Goal: Task Accomplishment & Management: Complete application form

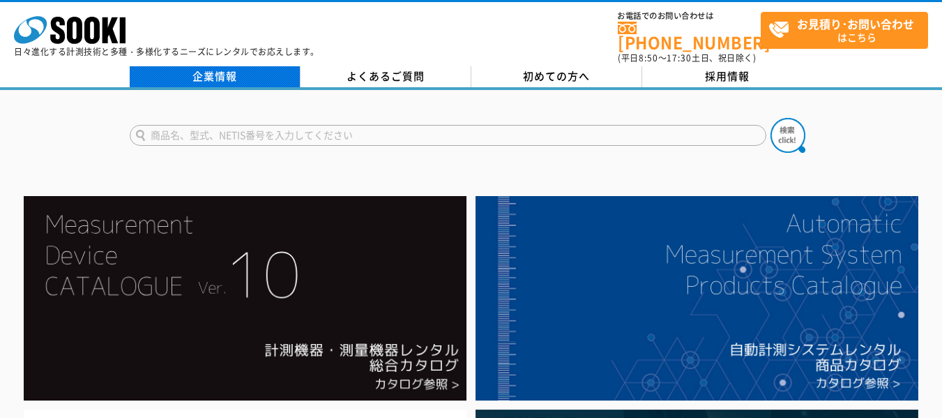
click at [206, 66] on link "企業情報" at bounding box center [215, 76] width 171 height 21
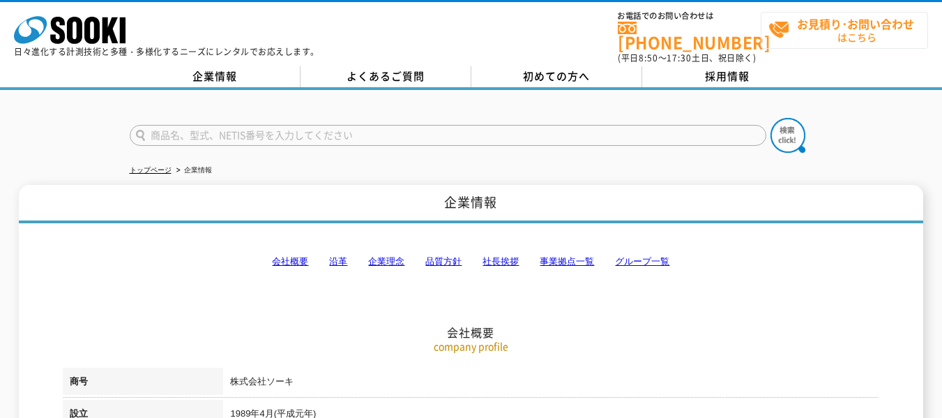
click at [814, 15] on strong "お見積り･お問い合わせ" at bounding box center [855, 23] width 117 height 17
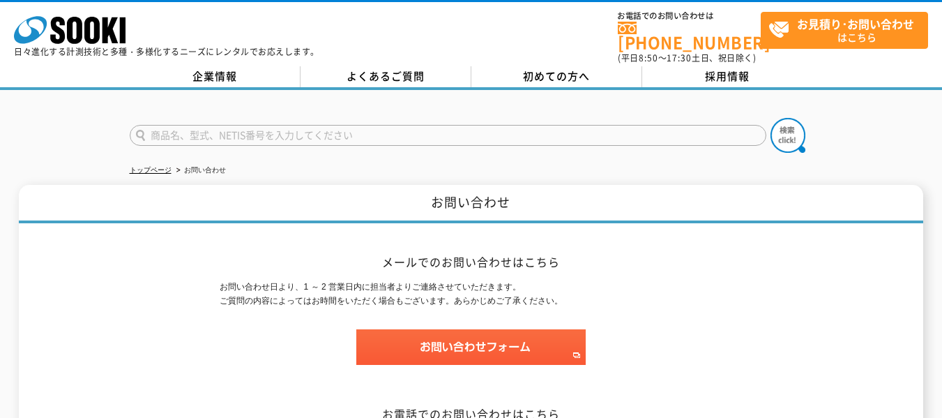
scroll to position [139, 0]
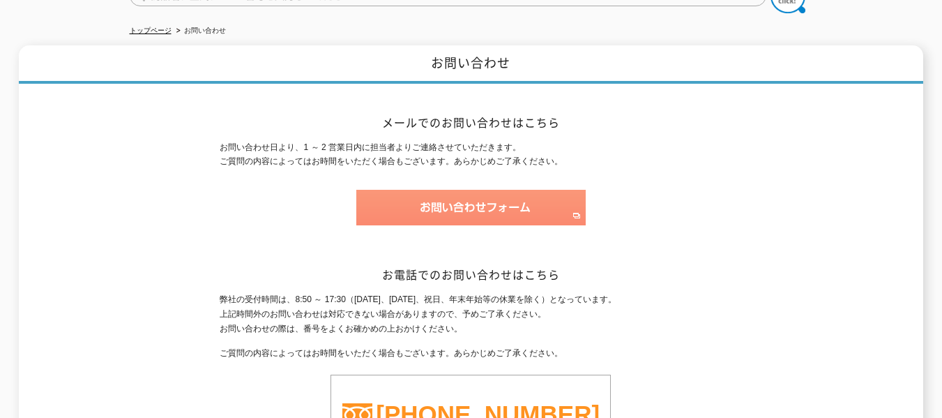
click at [509, 211] on img at bounding box center [470, 208] width 229 height 36
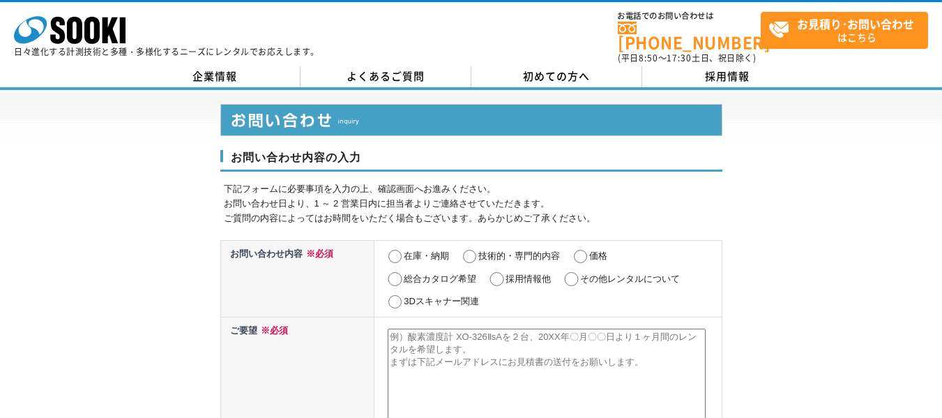
click at [476, 250] on input "技術的・専門的内容" at bounding box center [469, 257] width 17 height 14
radio input "true"
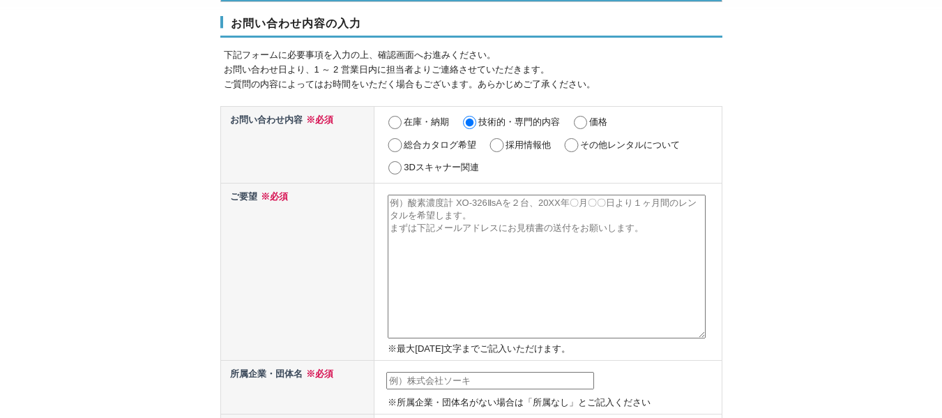
scroll to position [139, 0]
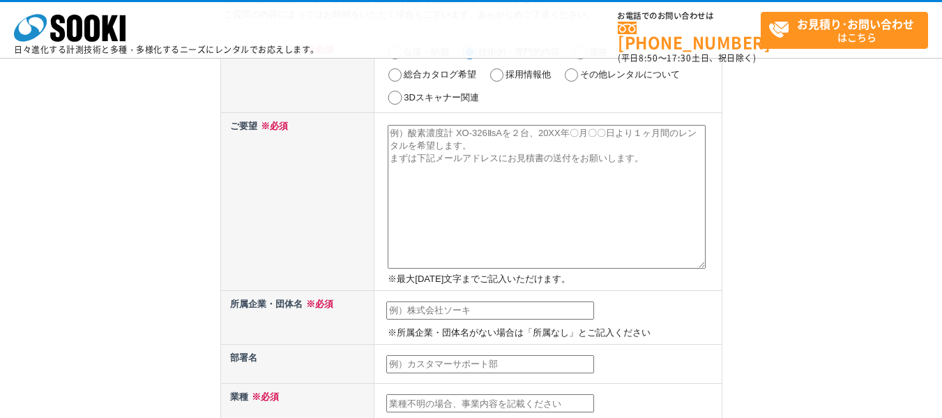
click at [527, 223] on textarea at bounding box center [547, 197] width 318 height 144
click at [487, 167] on textarea at bounding box center [547, 197] width 318 height 144
paste textarea "loremip dolo sitametconsec。 A&Elitseddoeiu、temporincididuntu。 lab、etdoloremagna…"
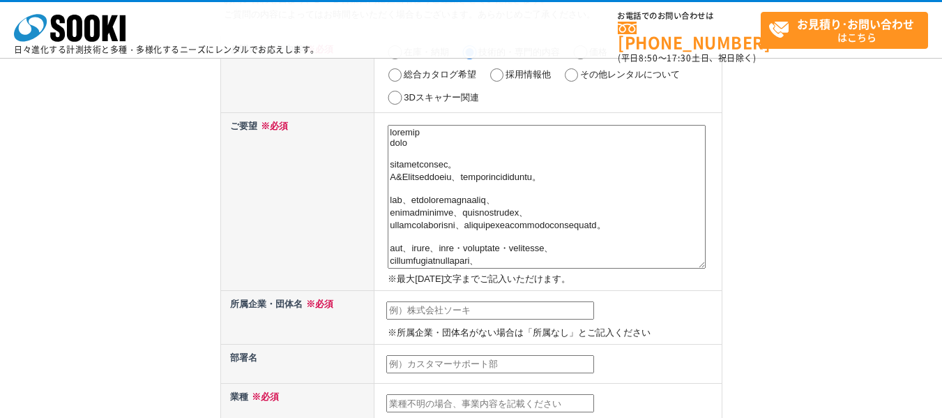
scroll to position [236, 0]
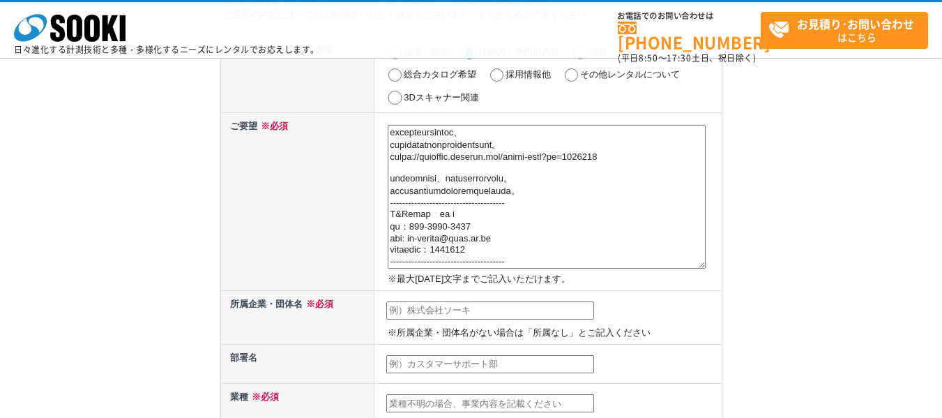
type textarea "loremip dolo sitametconsec。 A&Elitseddoeiu、temporincididuntu。 lab、etdoloremagna…"
click at [548, 312] on input "text" at bounding box center [490, 310] width 208 height 18
type input "株式会社プレックス"
type input "[PERSON_NAME]"
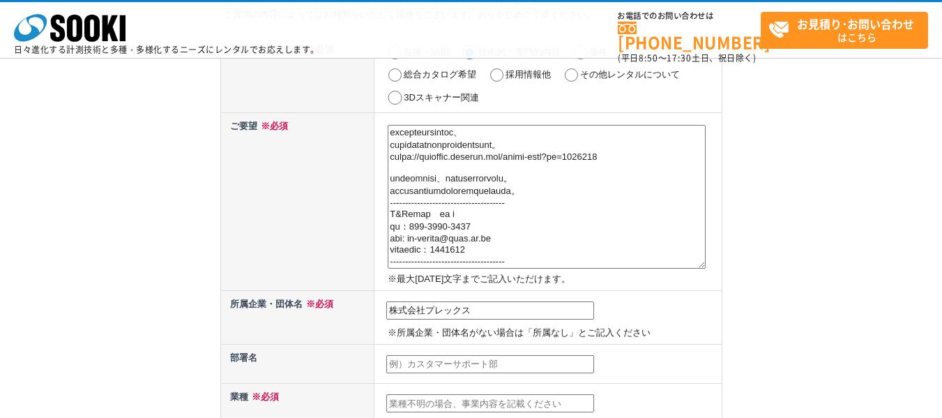
type input "[EMAIL_ADDRESS][DOMAIN_NAME]"
type input "103"
select select "13"
type input "[PERSON_NAME][STREET_ADDRESS][DATE]"
click at [480, 365] on input "text" at bounding box center [490, 364] width 208 height 18
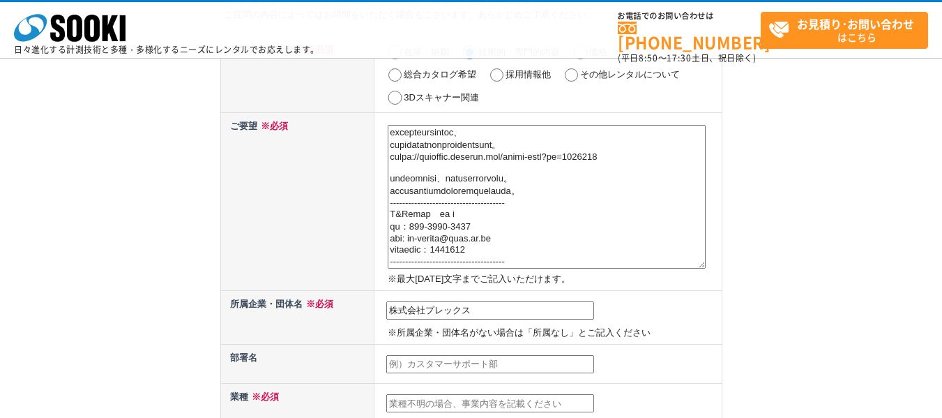
click at [476, 363] on input "text" at bounding box center [490, 364] width 208 height 18
paste input "法人戦略部"
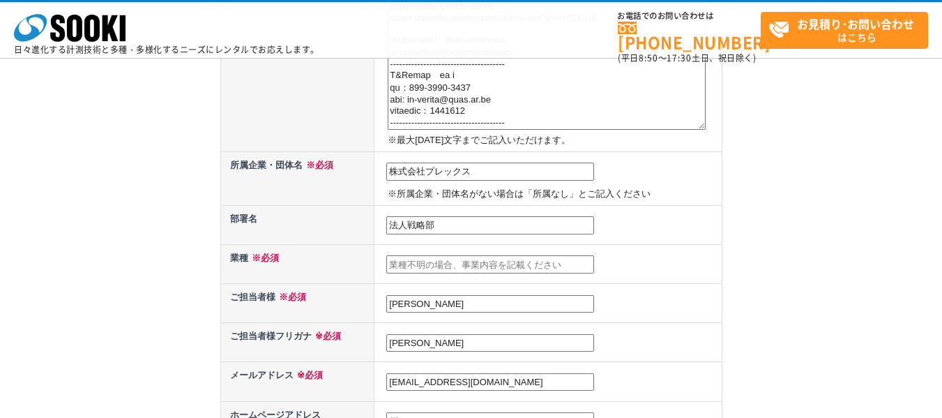
scroll to position [279, 0]
type input "法人戦略部"
click at [437, 256] on td at bounding box center [547, 262] width 347 height 39
click at [427, 266] on input "text" at bounding box center [490, 263] width 208 height 18
type input "WEBマーケティング"
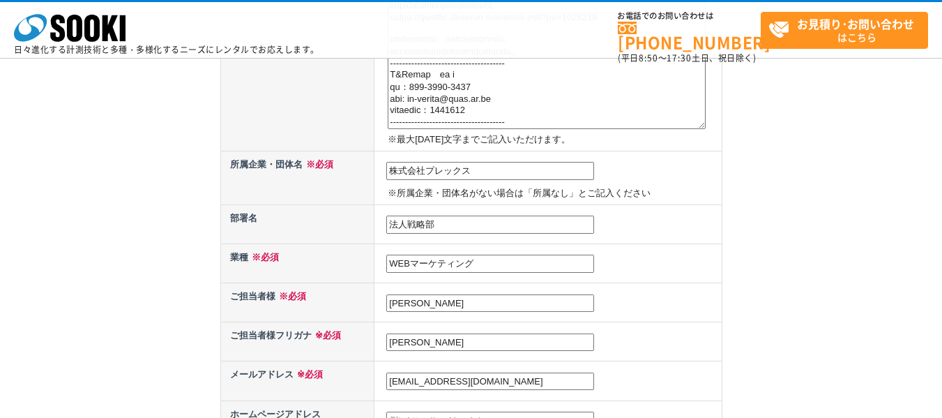
scroll to position [349, 0]
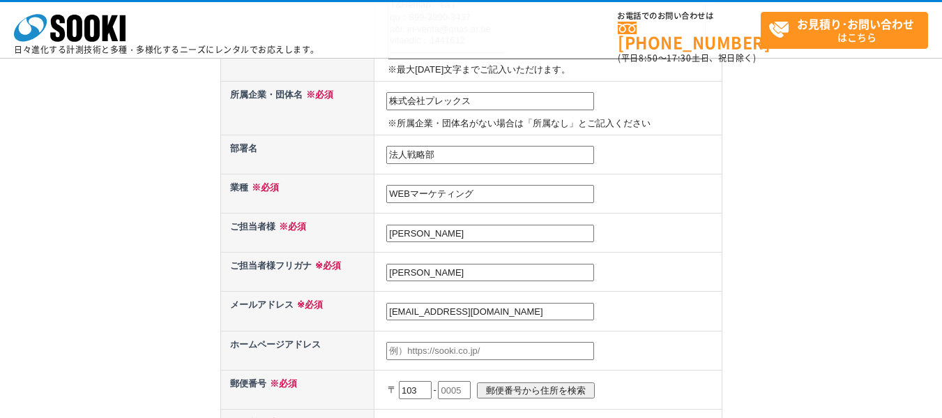
click at [445, 275] on input "[PERSON_NAME]" at bounding box center [490, 273] width 208 height 18
type input "深"
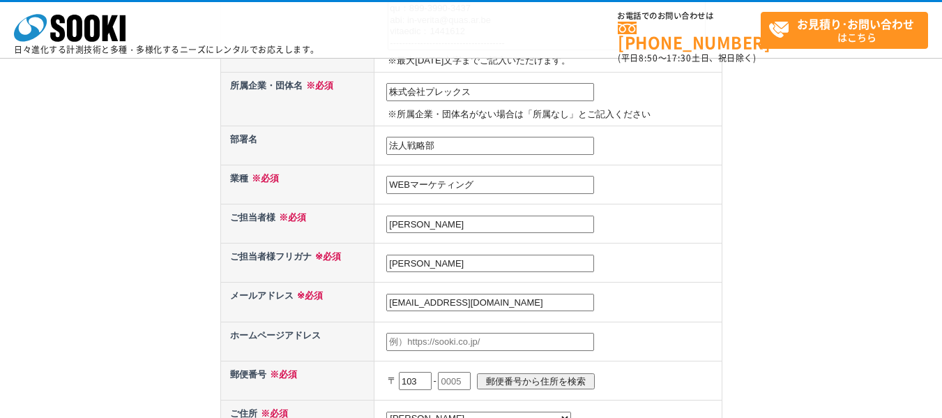
scroll to position [418, 0]
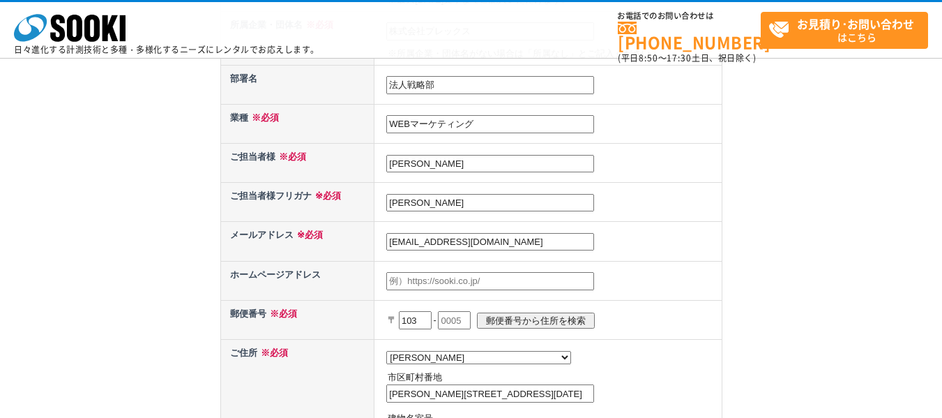
type input "[PERSON_NAME]"
click at [462, 323] on input "text" at bounding box center [454, 320] width 33 height 18
type input "0021"
click at [546, 314] on input "郵便番号から住所を検索" at bounding box center [536, 320] width 118 height 16
type input "[GEOGRAPHIC_DATA][GEOGRAPHIC_DATA]"
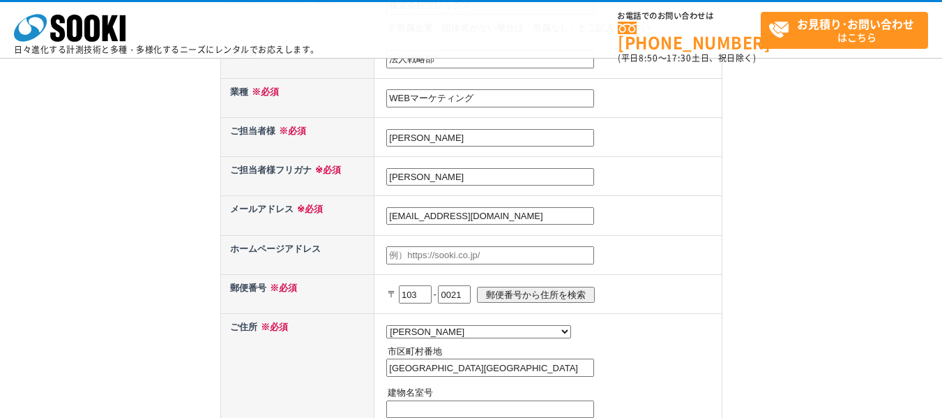
scroll to position [488, 0]
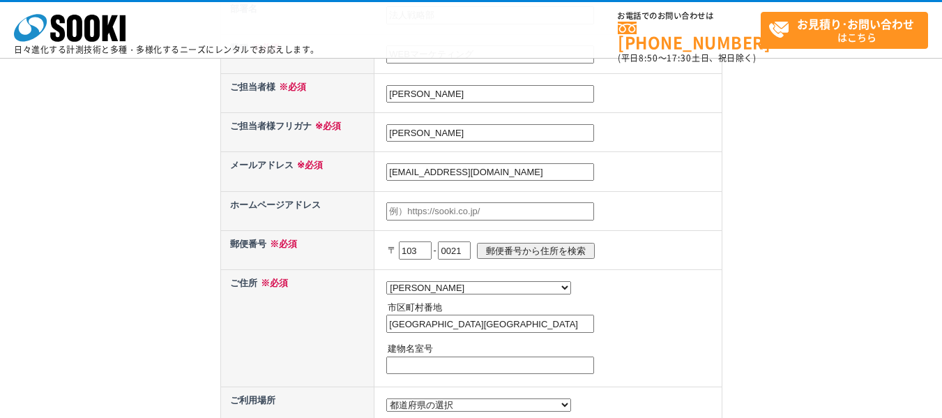
click at [445, 360] on input "text" at bounding box center [490, 365] width 208 height 18
click at [477, 367] on input "text" at bounding box center [490, 365] width 208 height 18
click at [432, 373] on input "text" at bounding box center [490, 365] width 208 height 18
paste input "[DATE][GEOGRAPHIC_DATA]4階"
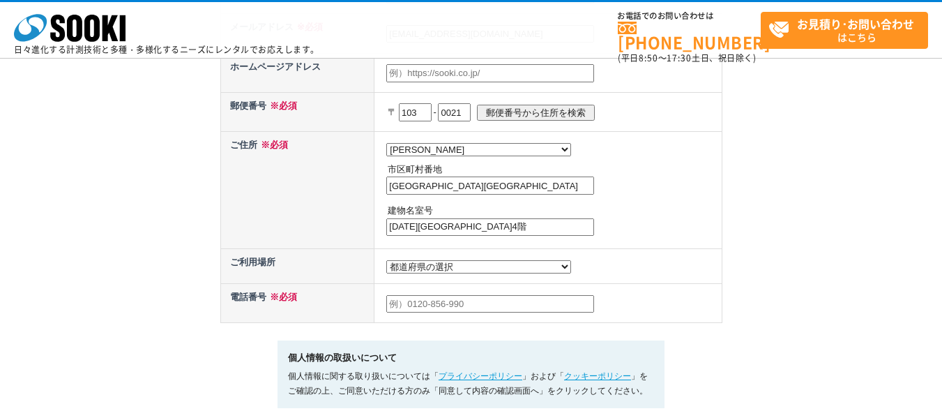
scroll to position [627, 0]
type input "[DATE][GEOGRAPHIC_DATA]4階"
drag, startPoint x: 423, startPoint y: 266, endPoint x: 431, endPoint y: 265, distance: 7.8
click at [423, 266] on select "都道府県の選択 [GEOGRAPHIC_DATA]未定 北海道 [GEOGRAPHIC_DATA] [GEOGRAPHIC_DATA] [PERSON_NAM…" at bounding box center [478, 265] width 185 height 13
click at [544, 247] on td "都道府県の選択 [GEOGRAPHIC_DATA]未定 北海道 [GEOGRAPHIC_DATA] [GEOGRAPHIC_DATA] [PERSON_NAM…" at bounding box center [547, 188] width 347 height 117
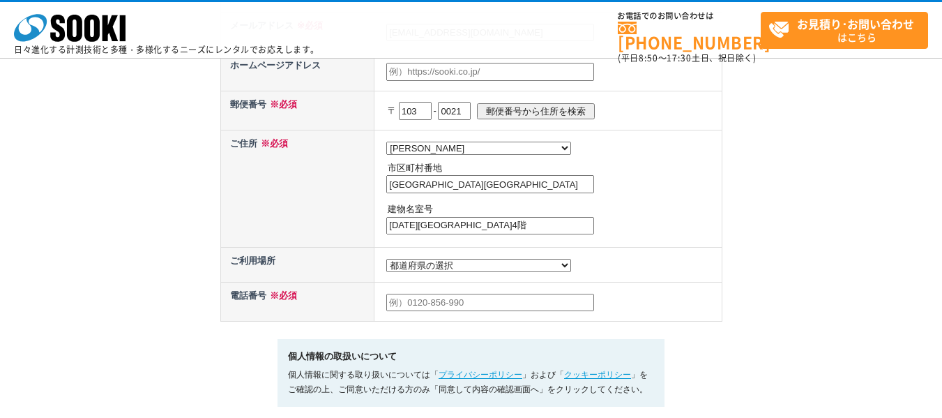
click at [498, 320] on td at bounding box center [547, 301] width 347 height 39
click at [505, 311] on input "text" at bounding box center [490, 303] width 208 height 18
click at [445, 312] on input "text" at bounding box center [490, 303] width 208 height 18
type input "0366821382"
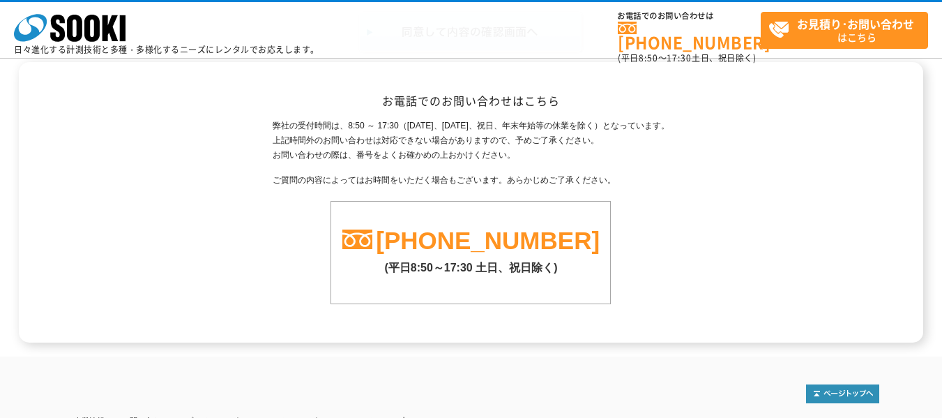
scroll to position [976, 0]
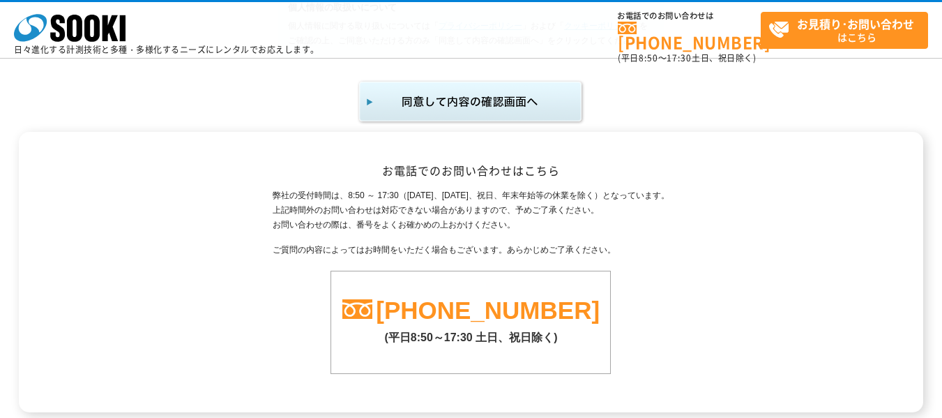
click at [477, 101] on img "submit" at bounding box center [471, 102] width 229 height 46
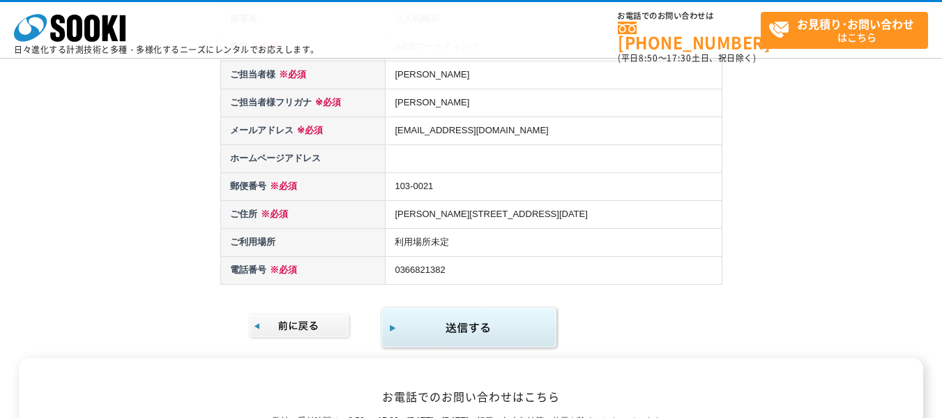
scroll to position [697, 0]
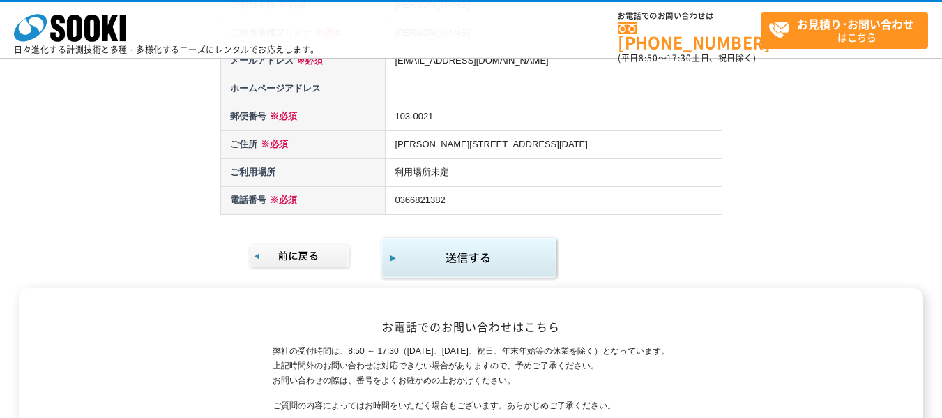
click at [487, 236] on img "submit" at bounding box center [469, 258] width 179 height 45
